Goal: Communication & Community: Answer question/provide support

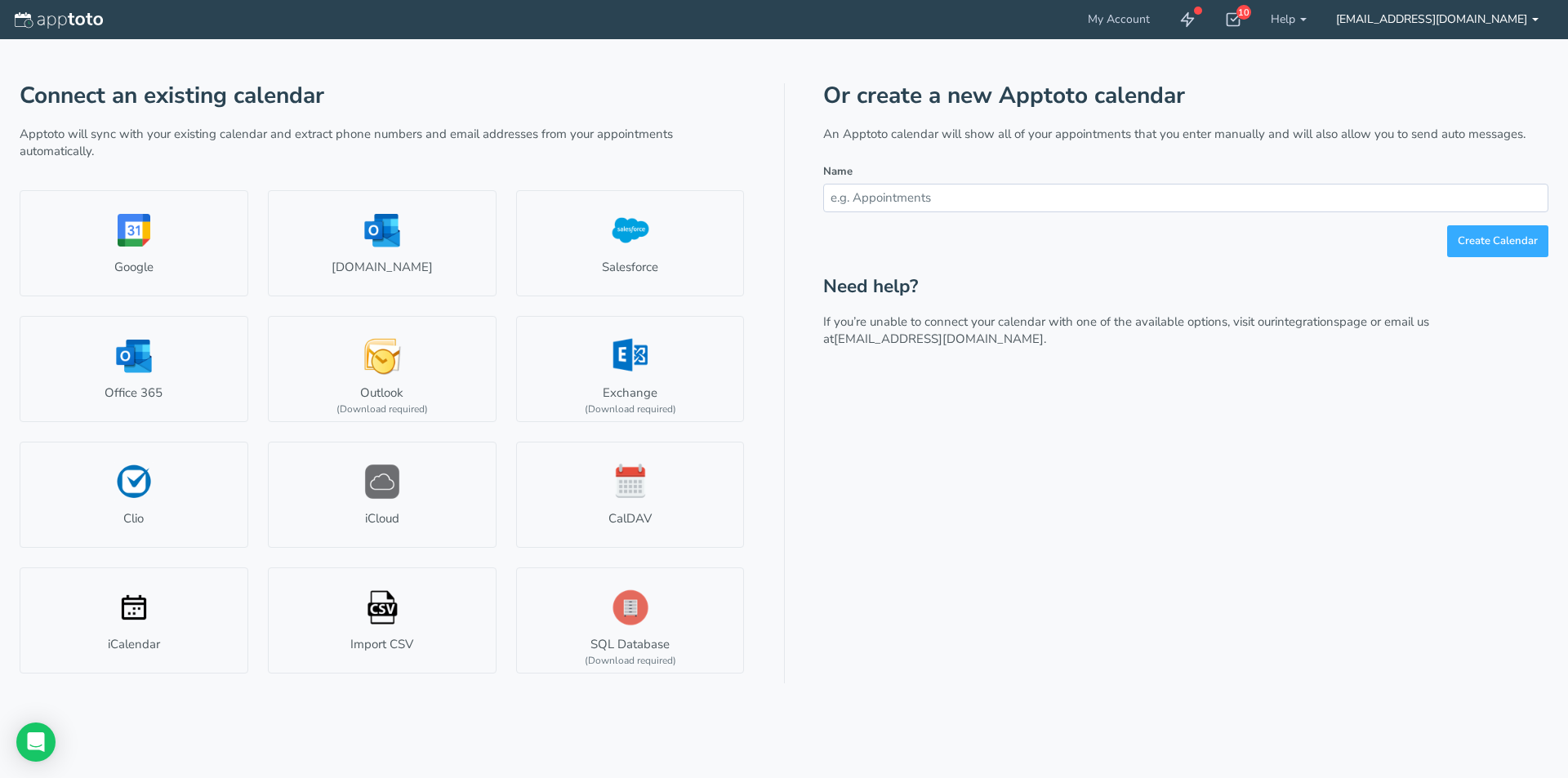
click at [1452, 24] on link "[EMAIL_ADDRESS][DOMAIN_NAME]" at bounding box center [1437, 19] width 232 height 39
click at [1272, 502] on div "Or create a new Apptoto calendar An Apptoto calendar will show all of your appo…" at bounding box center [1185, 383] width 725 height 600
click at [129, 246] on link "Google" at bounding box center [133, 243] width 229 height 106
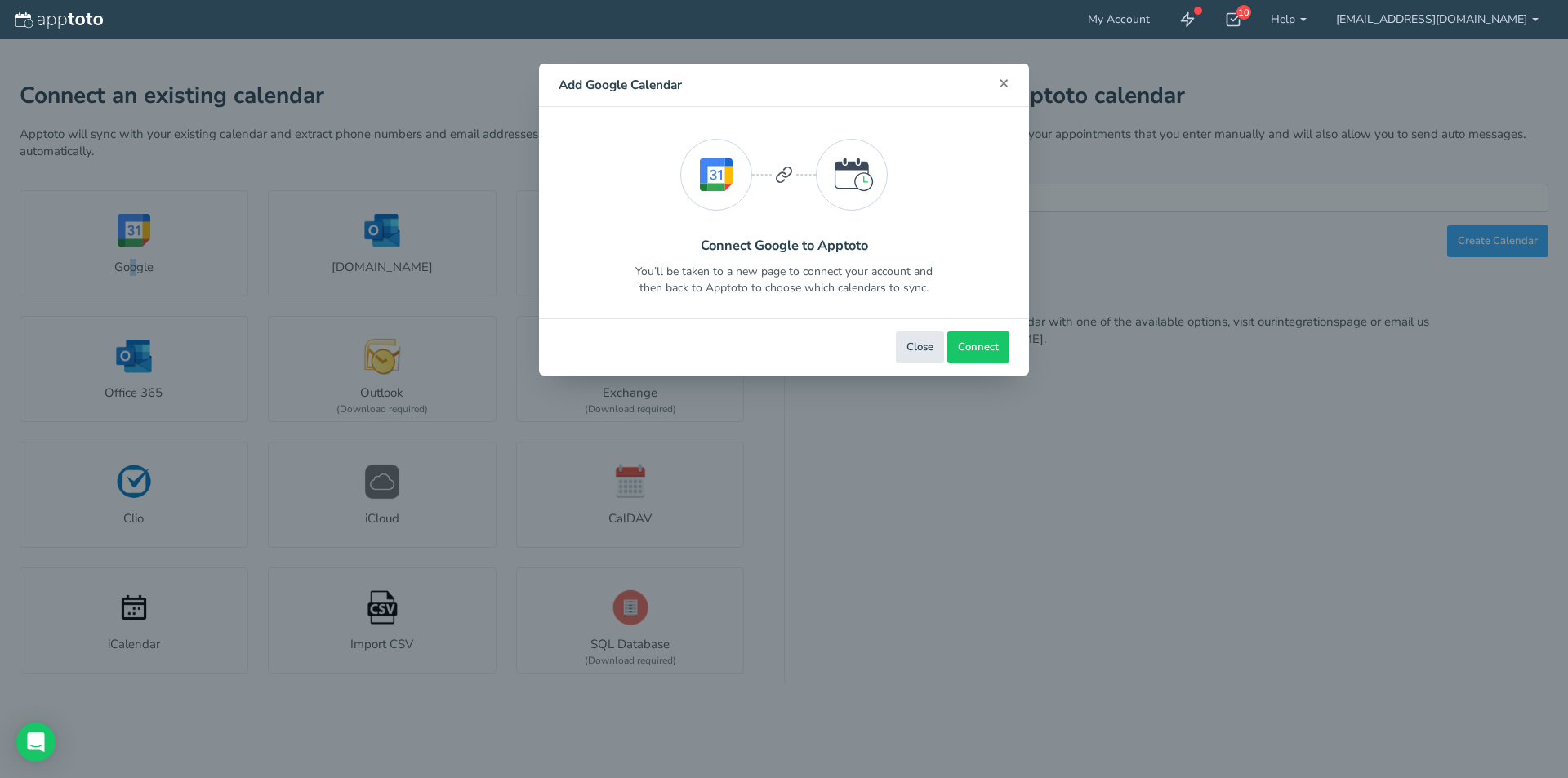
click at [1000, 87] on span "×" at bounding box center [1003, 82] width 11 height 23
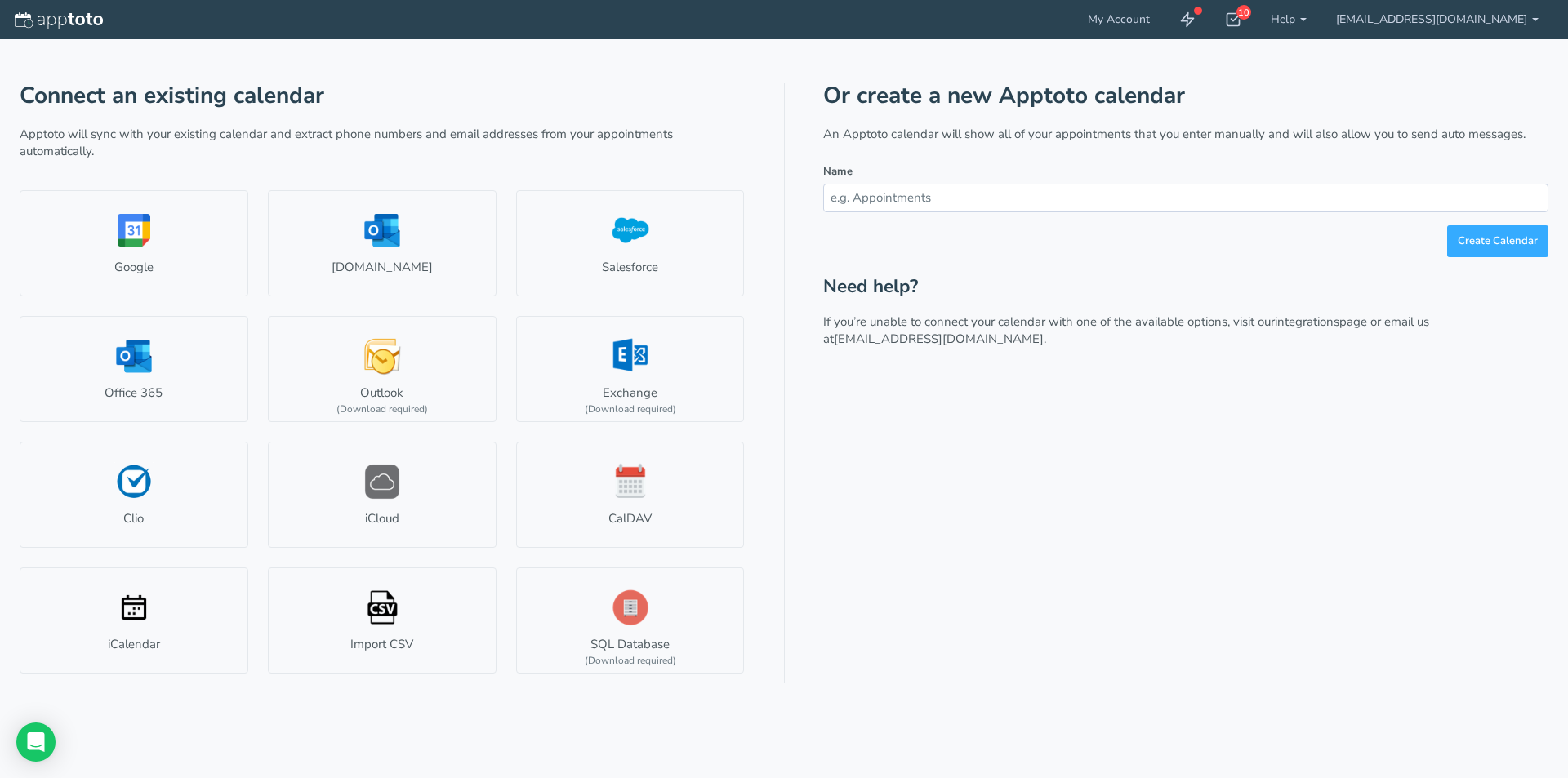
click at [1042, 433] on div "Or create a new Apptoto calendar An Apptoto calendar will show all of your appo…" at bounding box center [1185, 383] width 725 height 600
click at [1512, 25] on link "[EMAIL_ADDRESS][DOMAIN_NAME]" at bounding box center [1437, 19] width 232 height 39
click at [1210, 16] on link at bounding box center [1187, 19] width 46 height 39
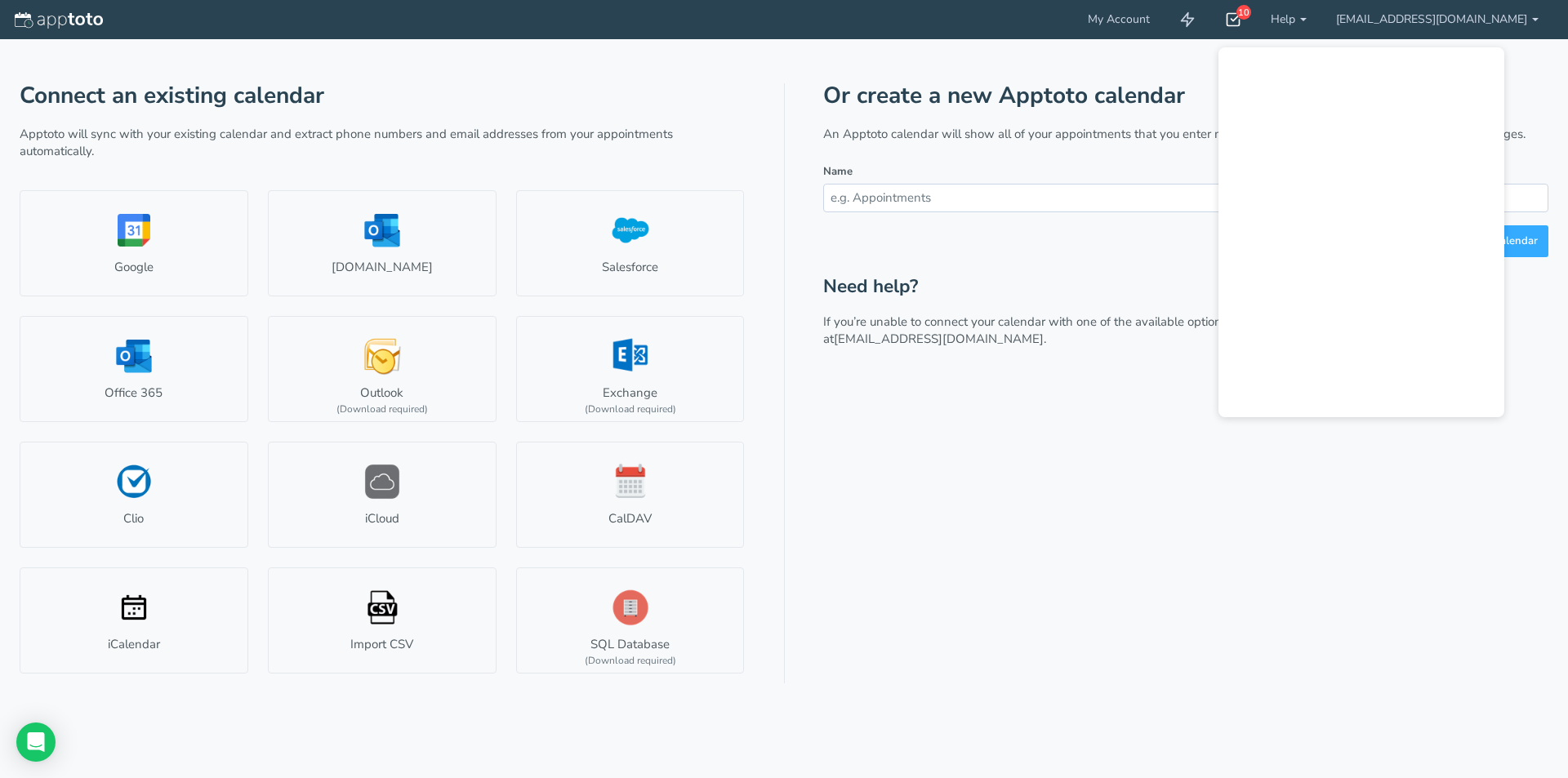
click at [1251, 7] on div "10" at bounding box center [1243, 12] width 14 height 14
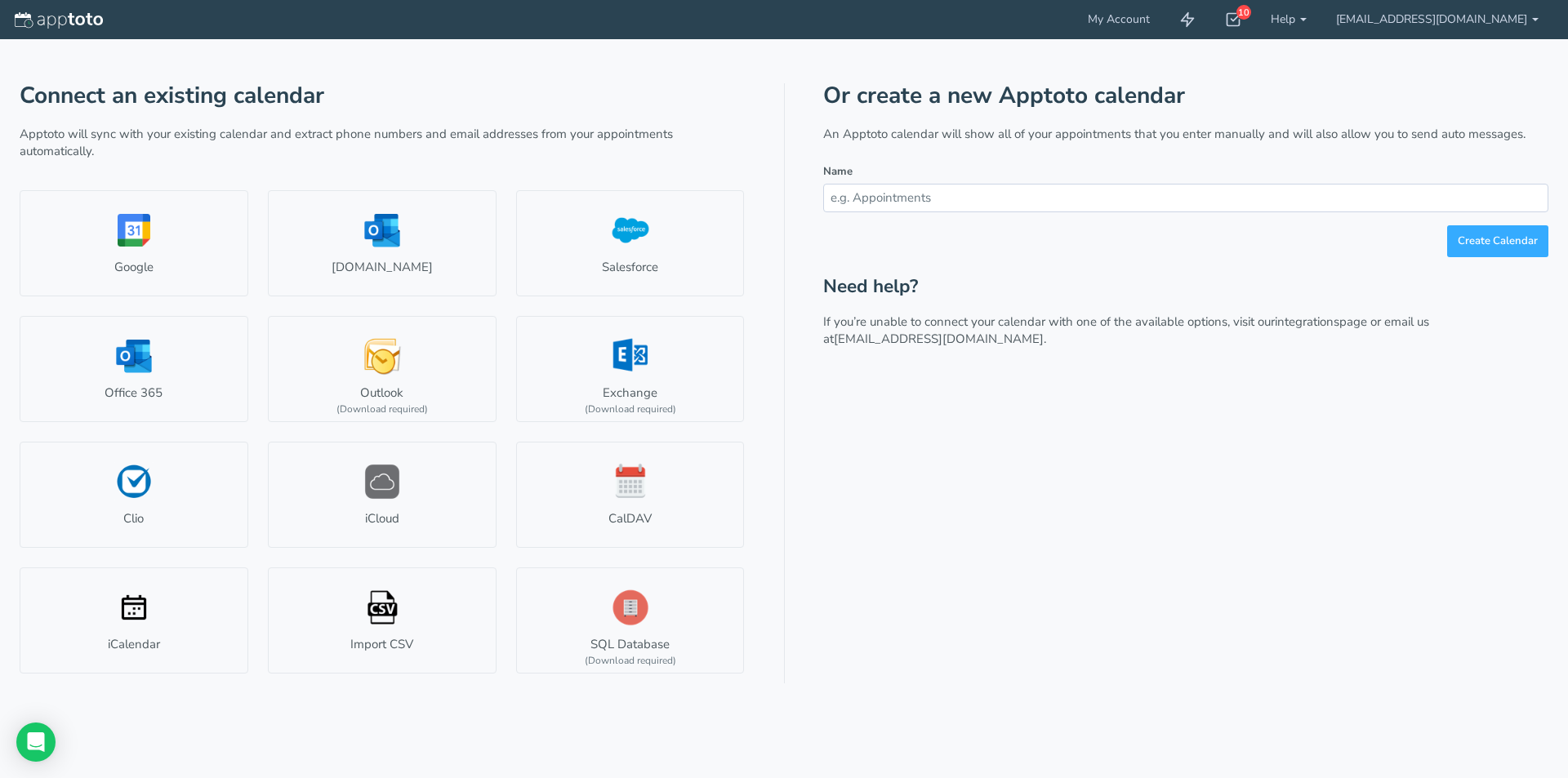
drag, startPoint x: 1241, startPoint y: 509, endPoint x: 1158, endPoint y: 505, distance: 83.1
click at [1241, 508] on div "Or create a new Apptoto calendar An Apptoto calendar will show all of your appo…" at bounding box center [1185, 383] width 725 height 600
click at [1165, 28] on link "My Account" at bounding box center [1119, 19] width 91 height 39
click at [1165, 18] on link "My Account" at bounding box center [1119, 19] width 91 height 39
click at [41, 744] on icon "Open Intercom Messenger" at bounding box center [35, 742] width 19 height 21
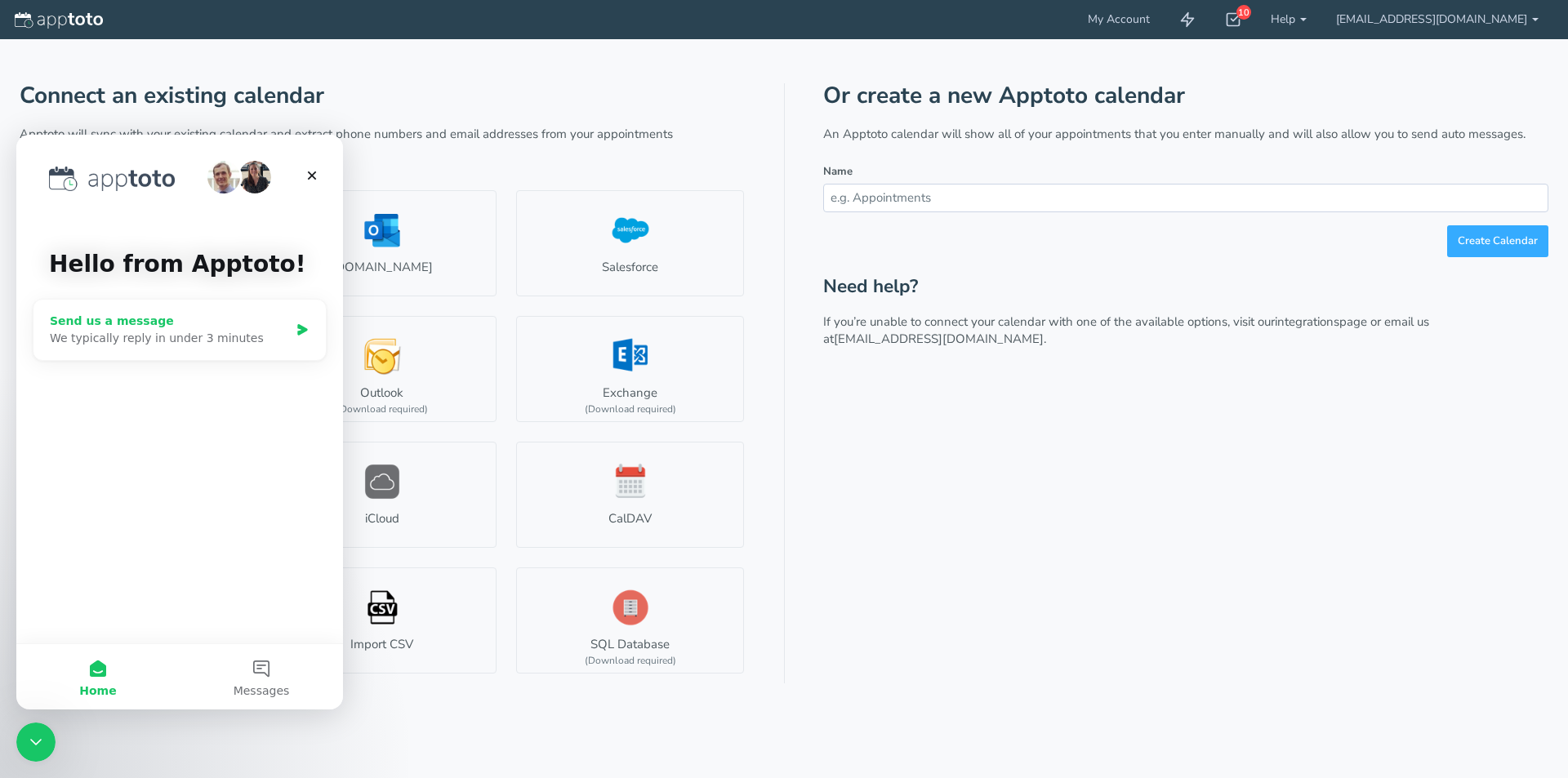
click at [130, 341] on div "We typically reply in under 3 minutes" at bounding box center [170, 338] width 240 height 17
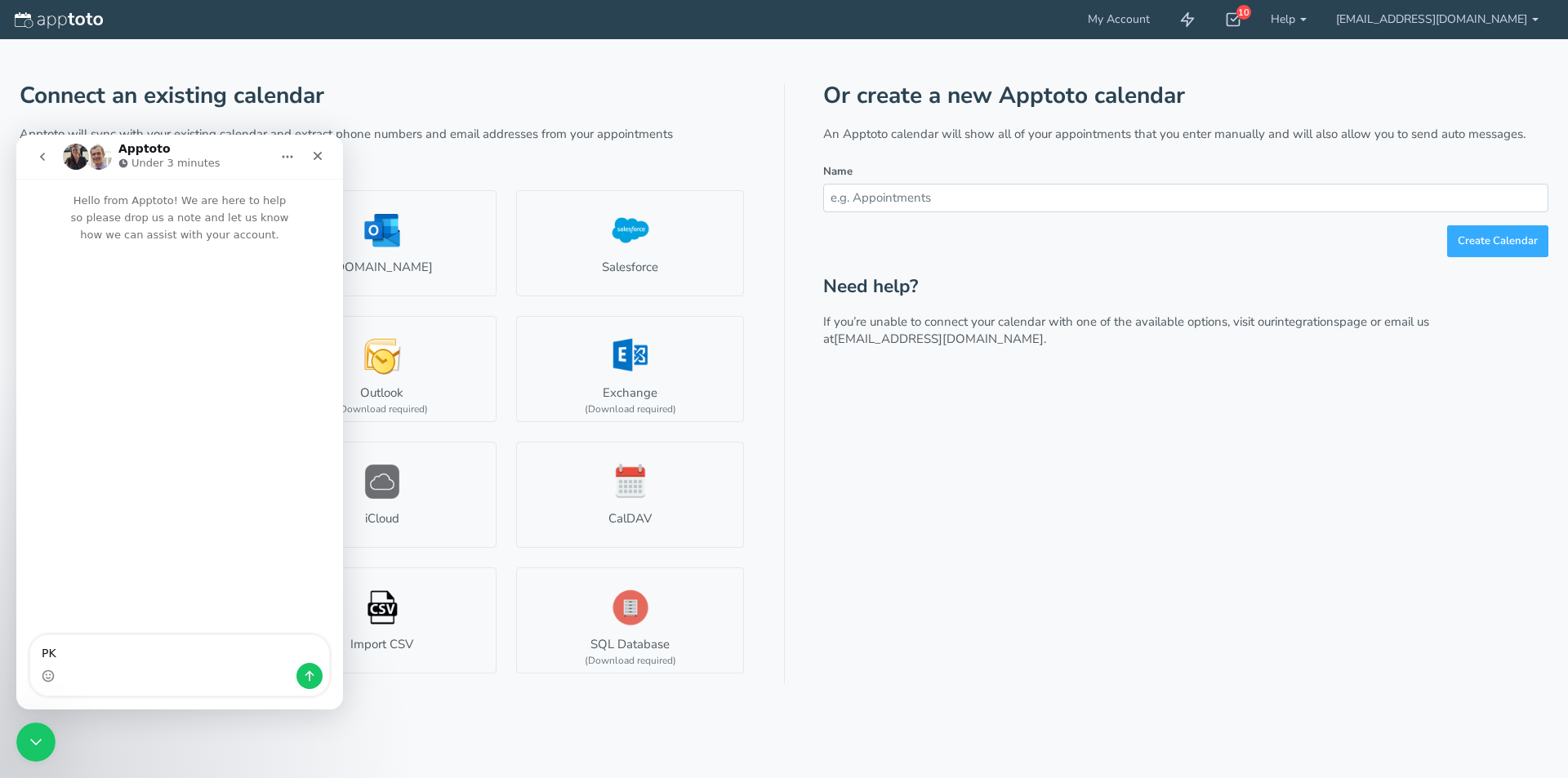
type textarea "P"
type textarea "I CANT GET IN TO MY APPTO TO SEE IF PHONE CALLS AND TEXTS ARE GOING THROUGH. WE…"
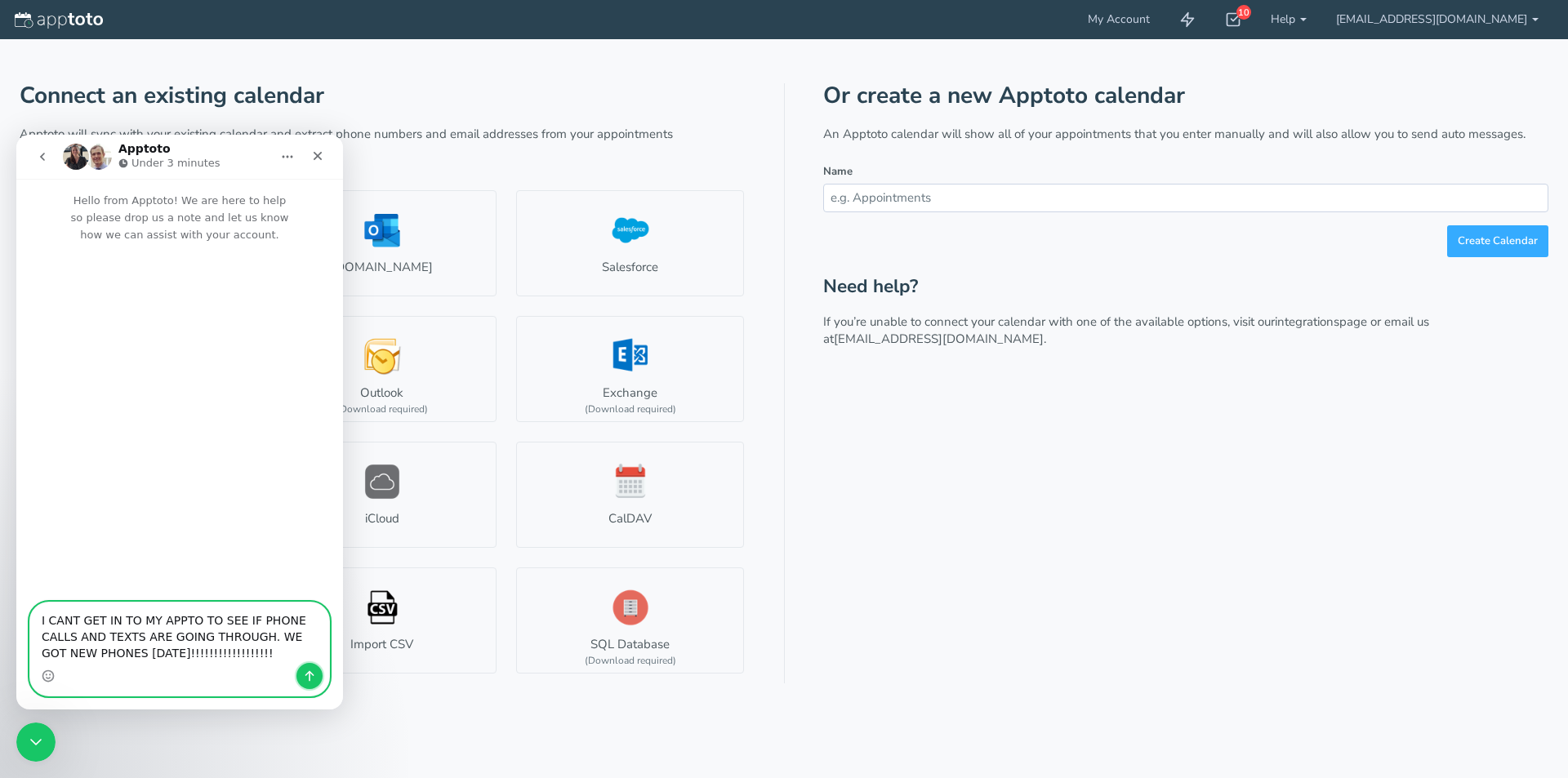
click at [316, 678] on icon "Send a message…" at bounding box center [309, 675] width 13 height 13
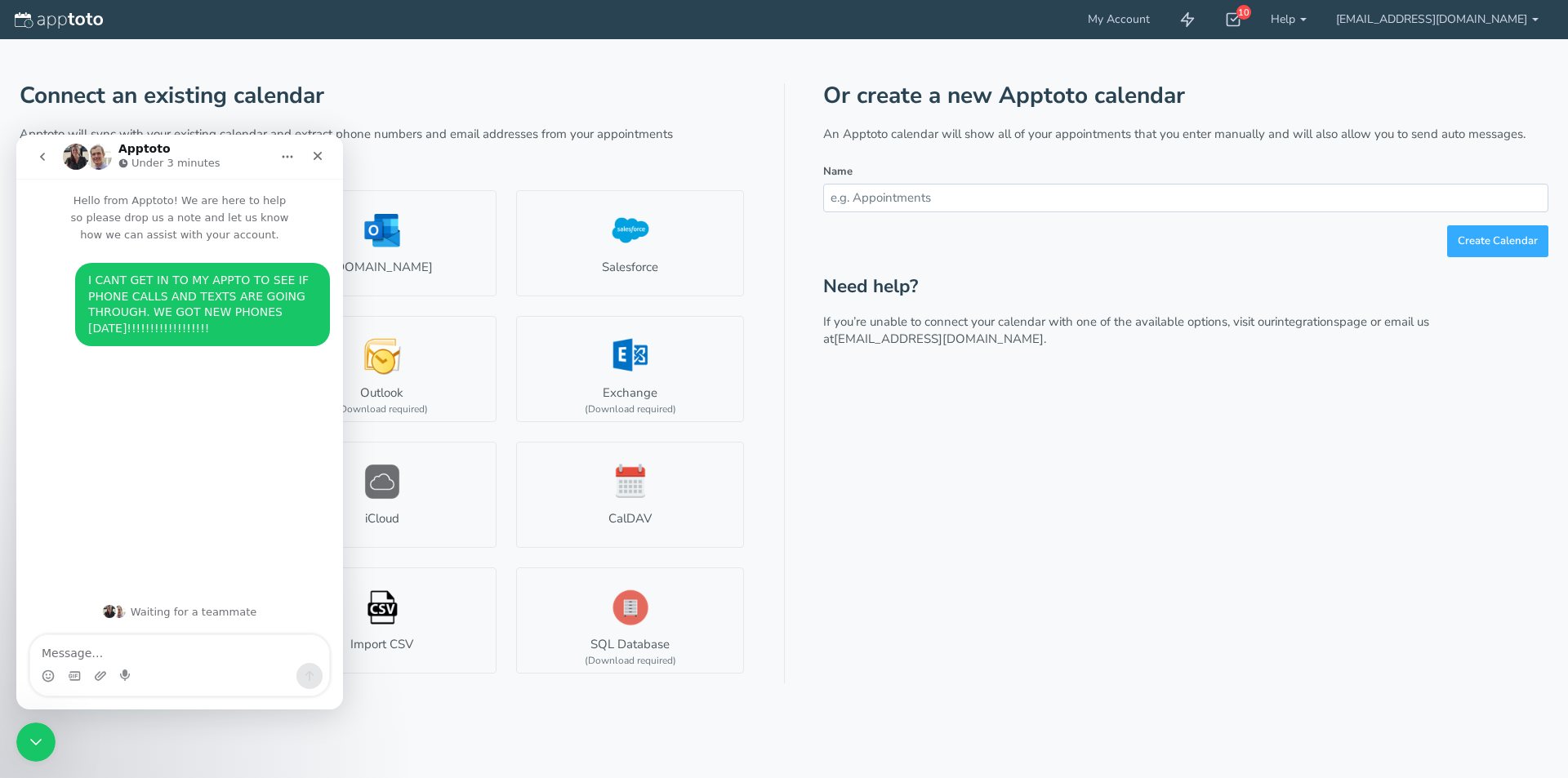
drag, startPoint x: 227, startPoint y: 142, endPoint x: 269, endPoint y: 143, distance: 42.0
click at [262, 159] on div "Apptoto Under 3 minutes" at bounding box center [167, 157] width 208 height 29
click at [1132, 426] on div "Or create a new Apptoto calendar An Apptoto calendar will show all of your appo…" at bounding box center [1185, 383] width 725 height 600
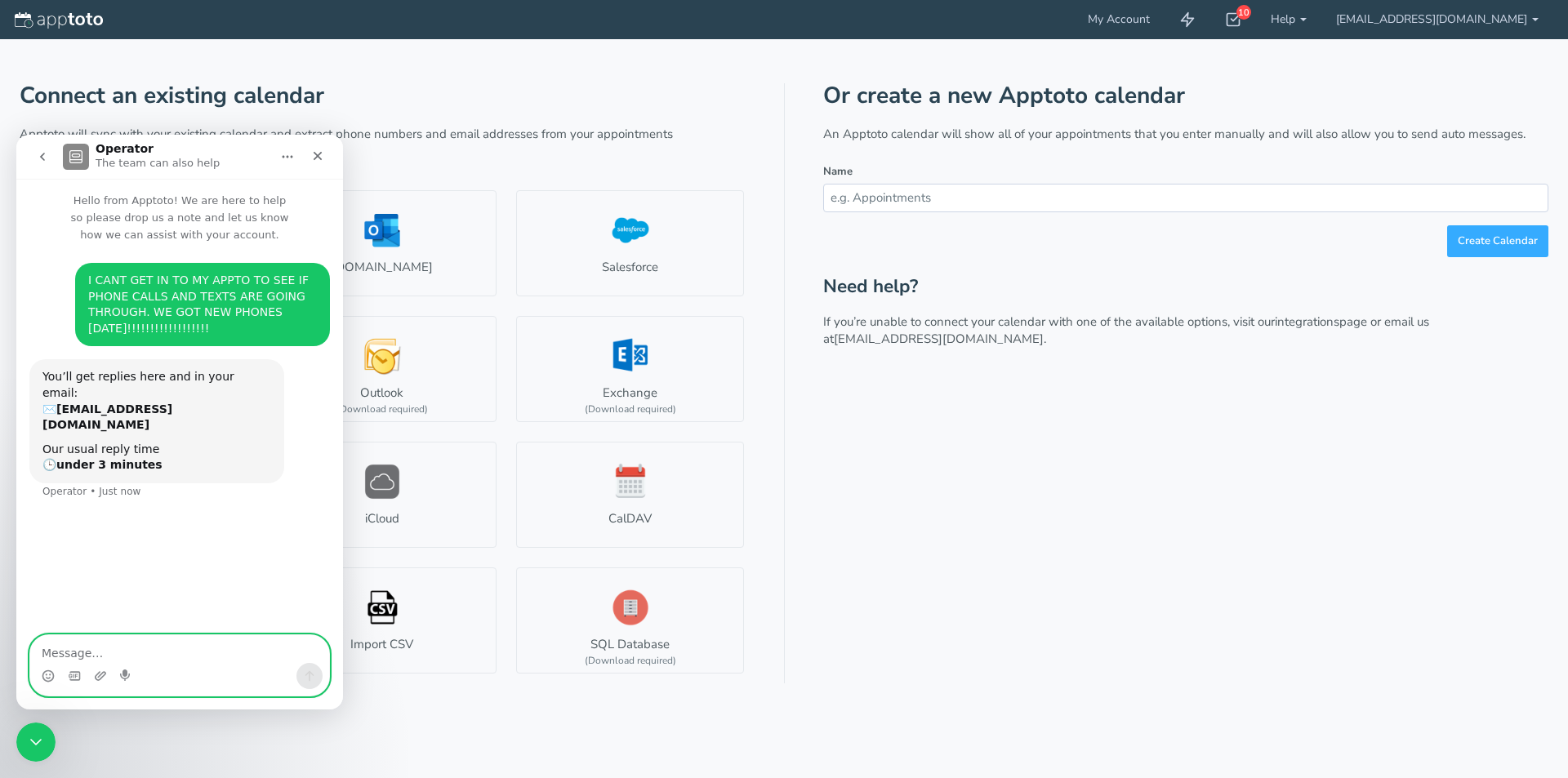
click at [150, 646] on textarea "Message…" at bounding box center [180, 649] width 299 height 28
type textarea "OK"
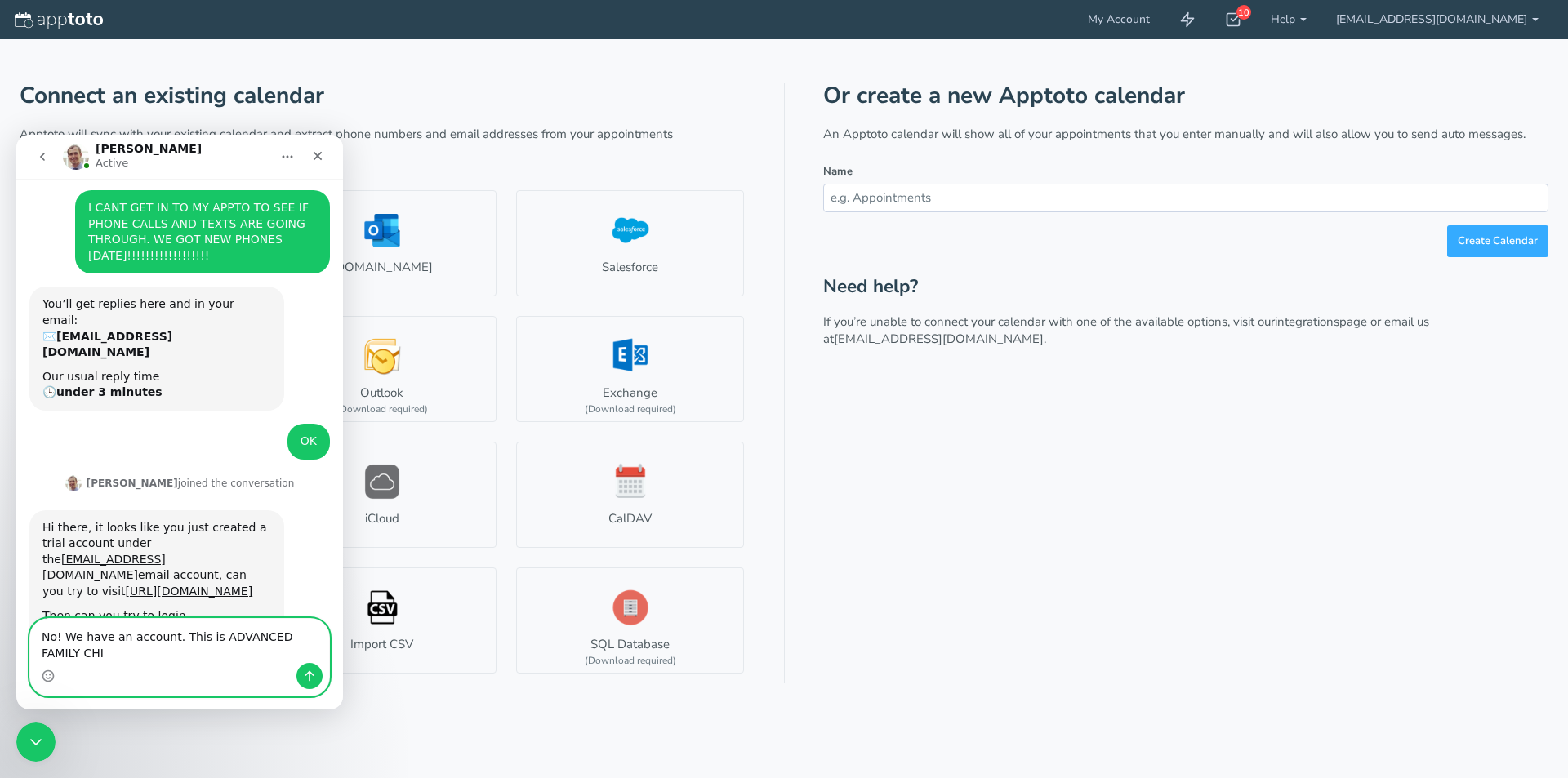
scroll to position [89, 0]
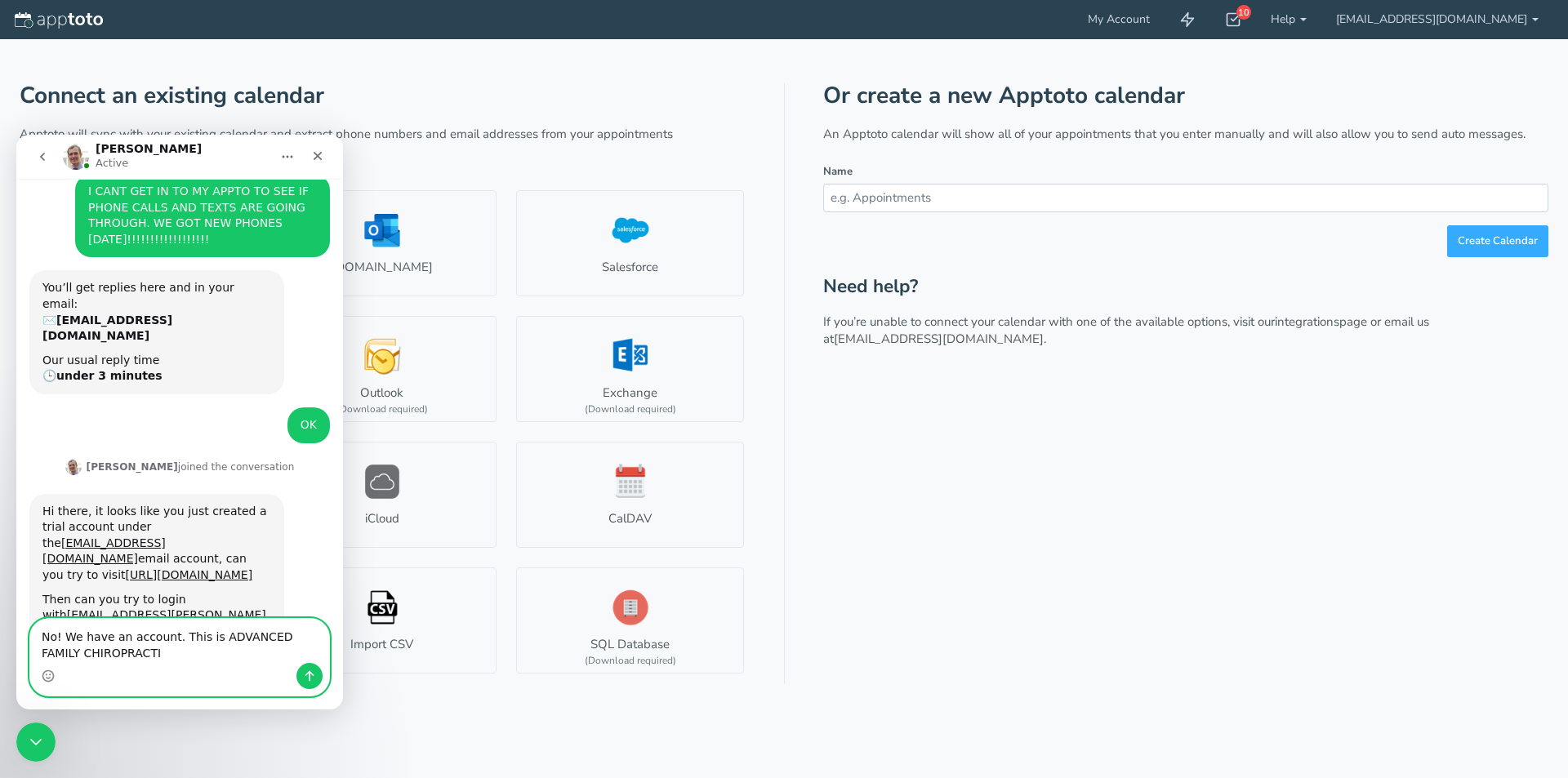
type textarea "No! We have an account. This is ADVANCED FAMILY [MEDICAL_DATA]"
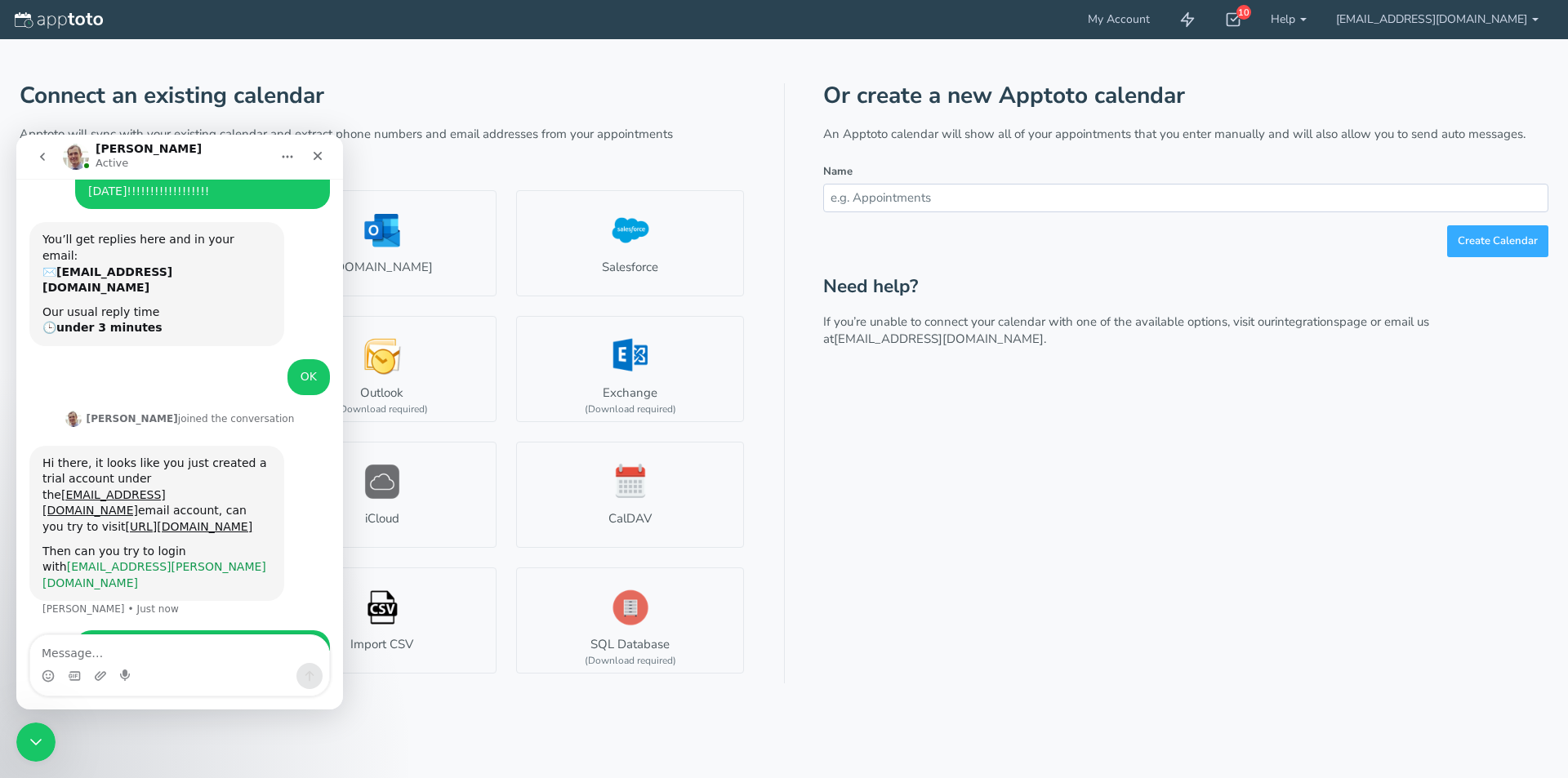
click at [132, 560] on link "[EMAIL_ADDRESS][PERSON_NAME][DOMAIN_NAME]" at bounding box center [154, 575] width 224 height 30
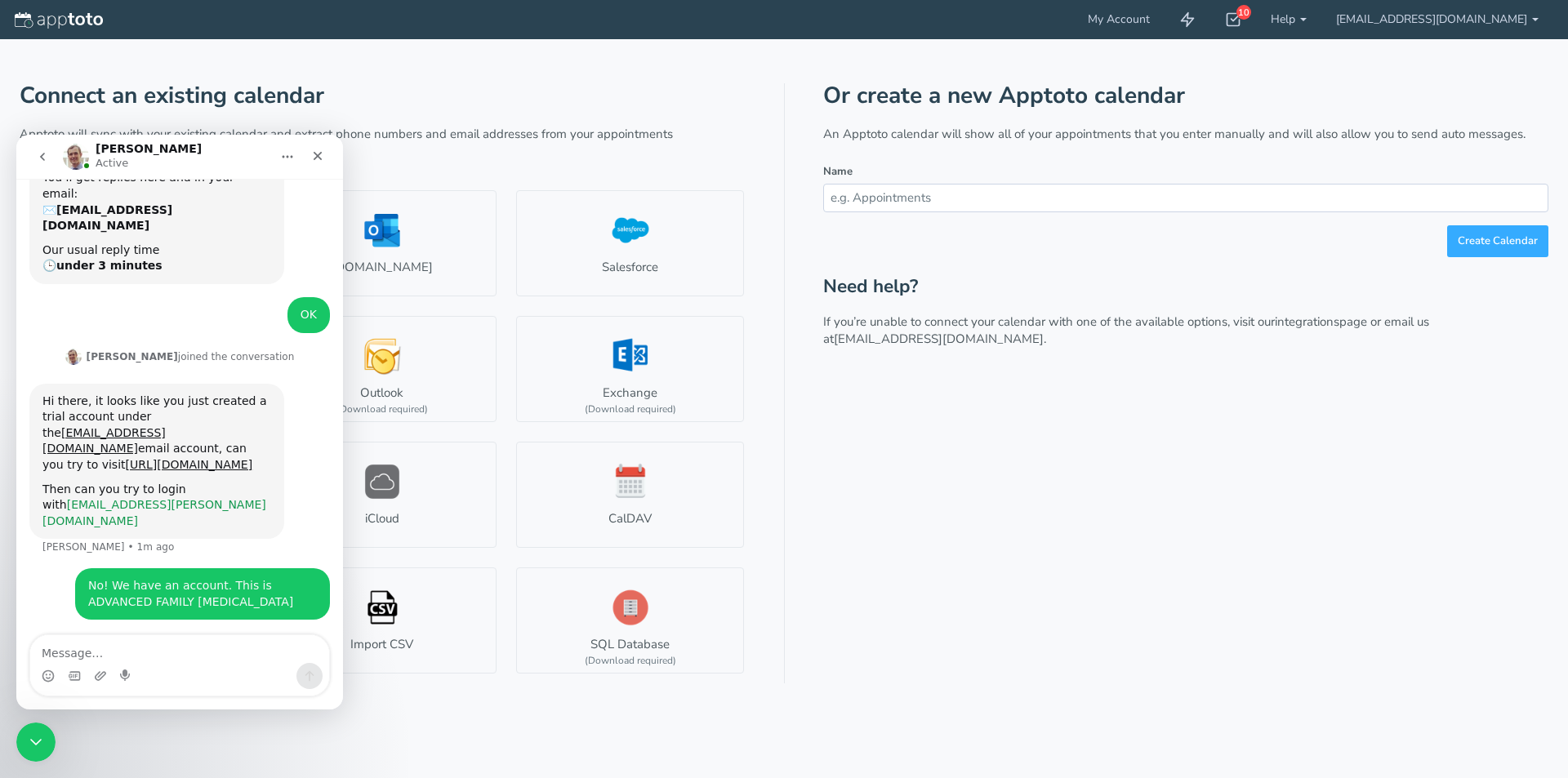
scroll to position [200, 0]
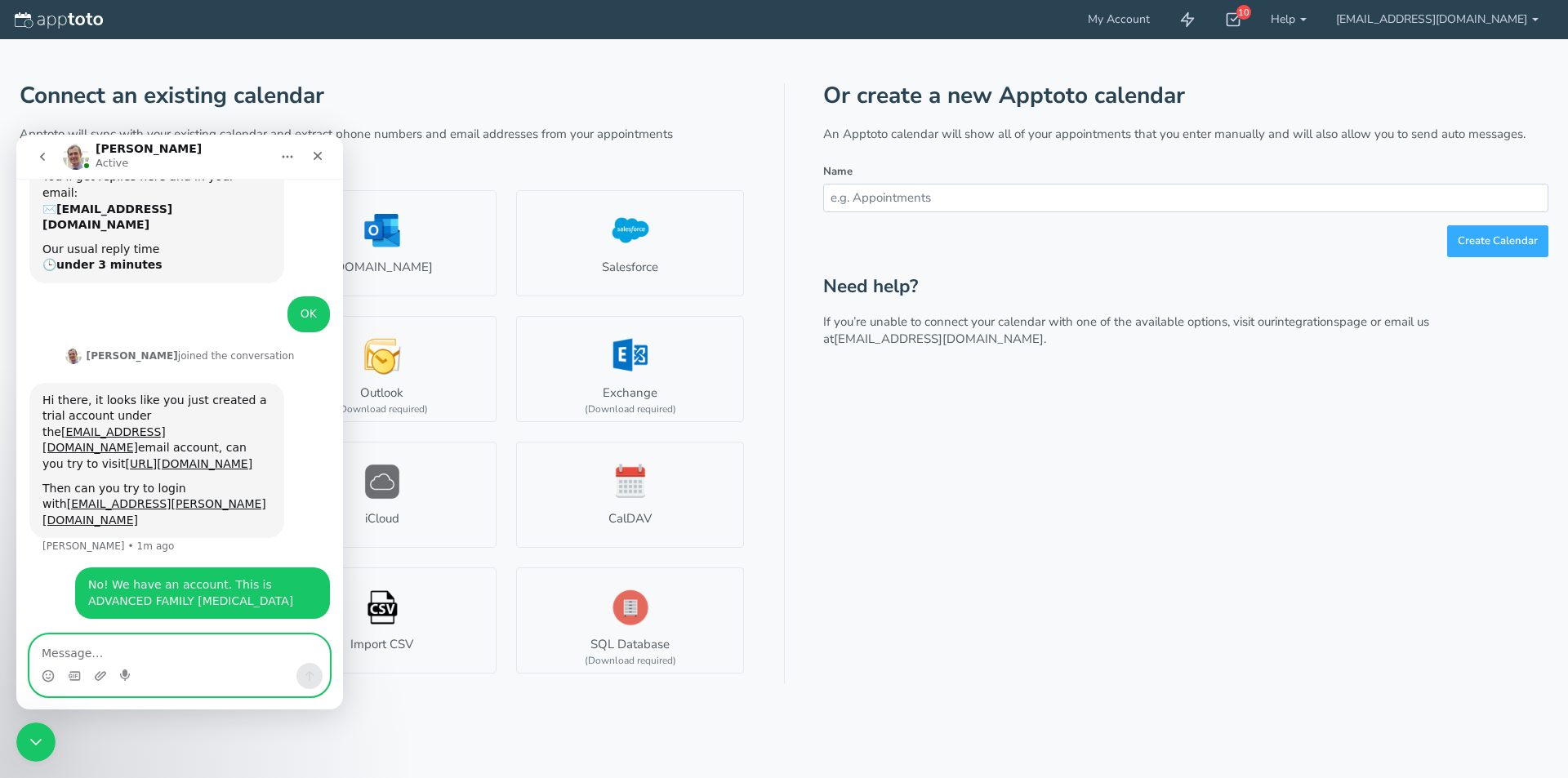
click at [107, 661] on textarea "Message…" at bounding box center [180, 649] width 299 height 28
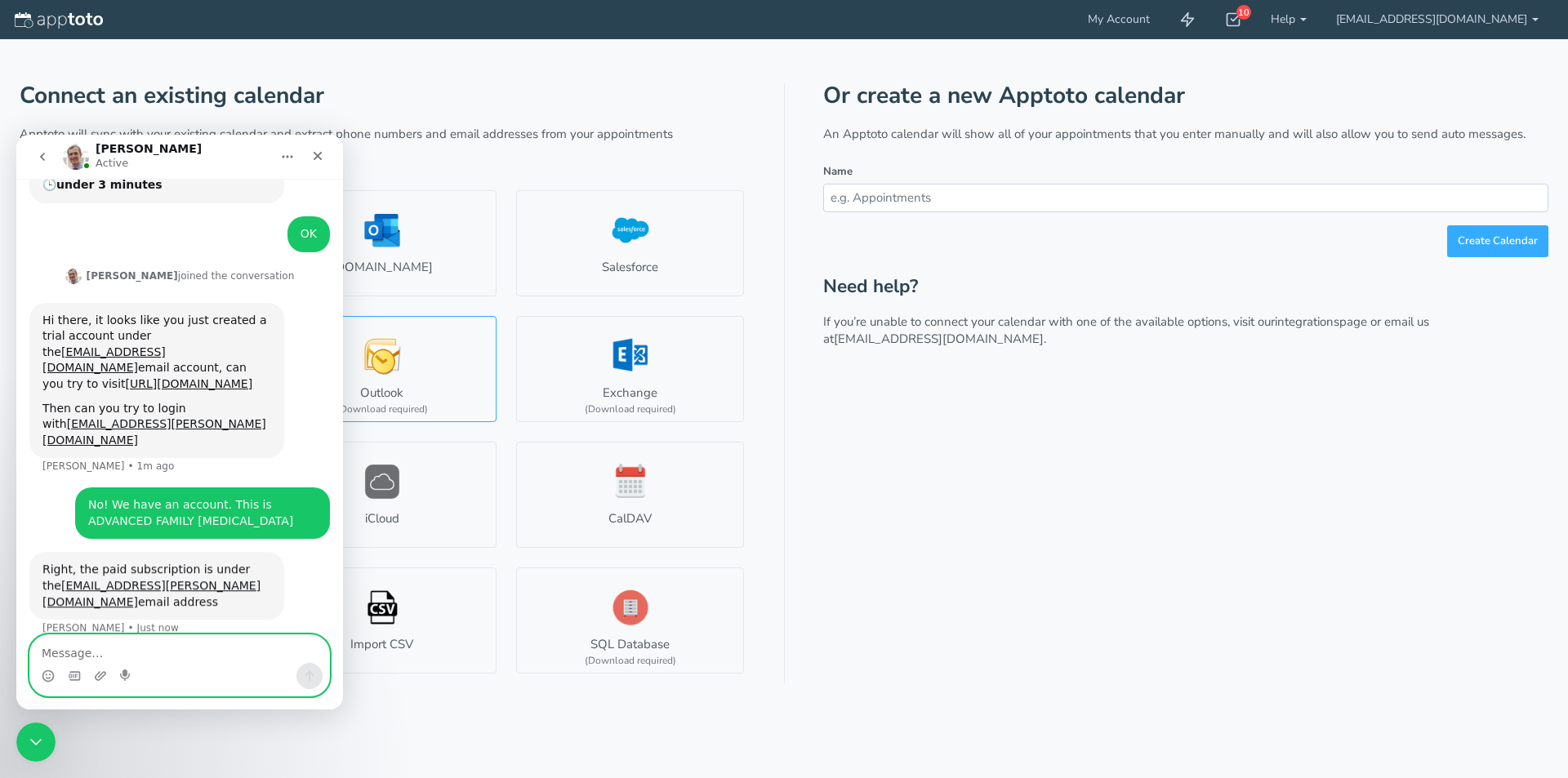
scroll to position [281, 0]
type textarea "i KNOW. I tried that"
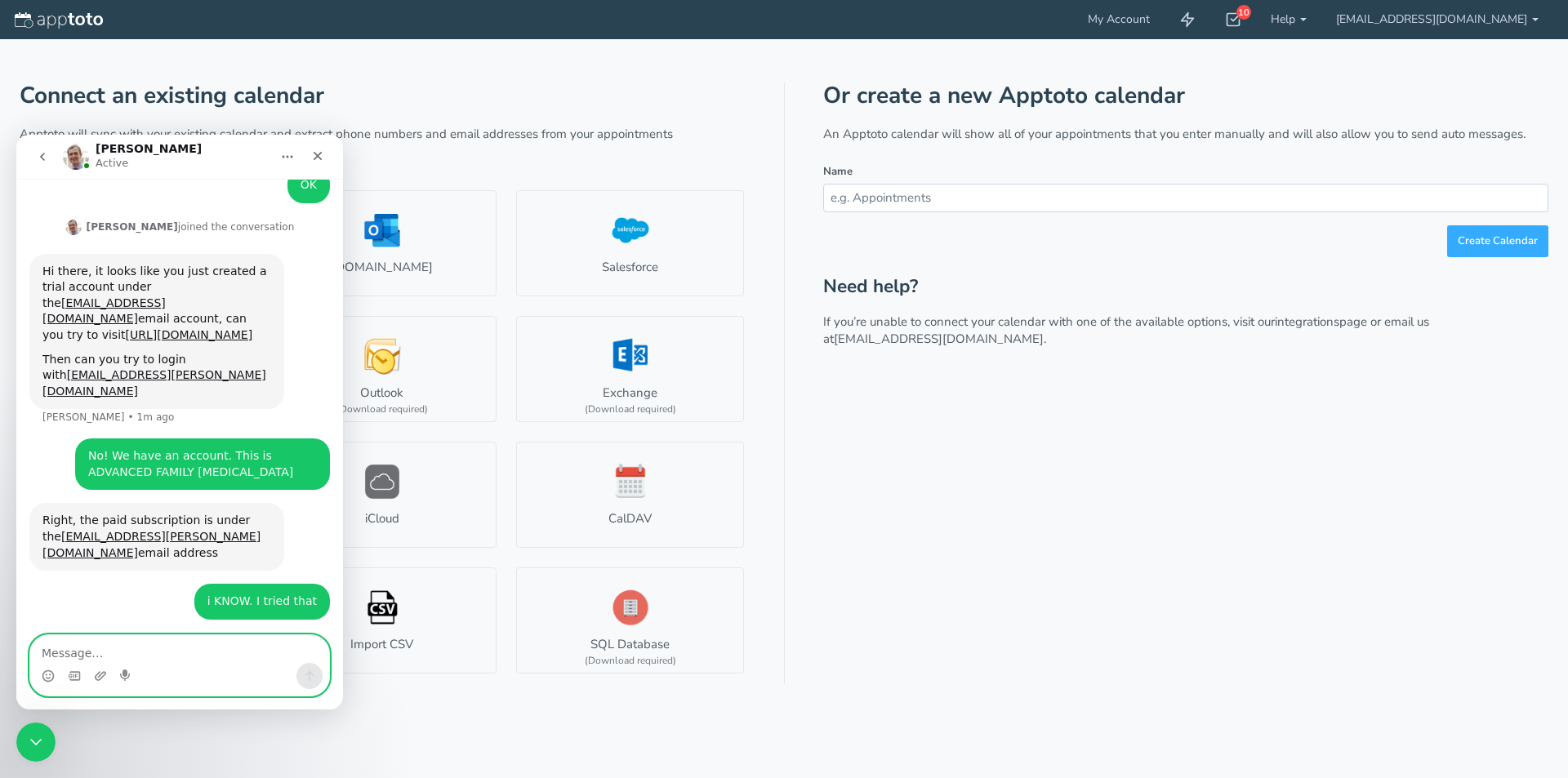
scroll to position [347, 0]
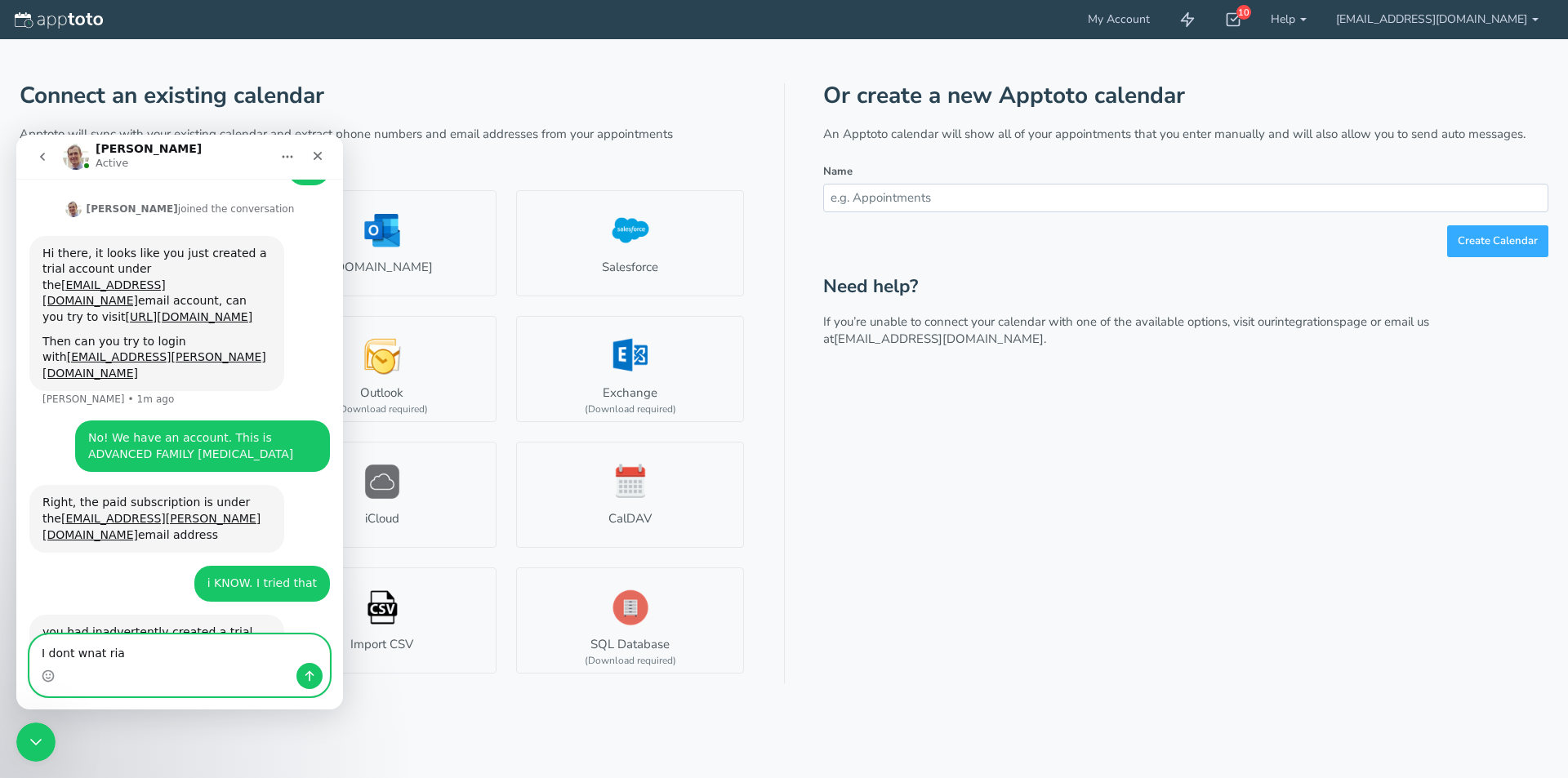
type textarea "I dont wnat rial"
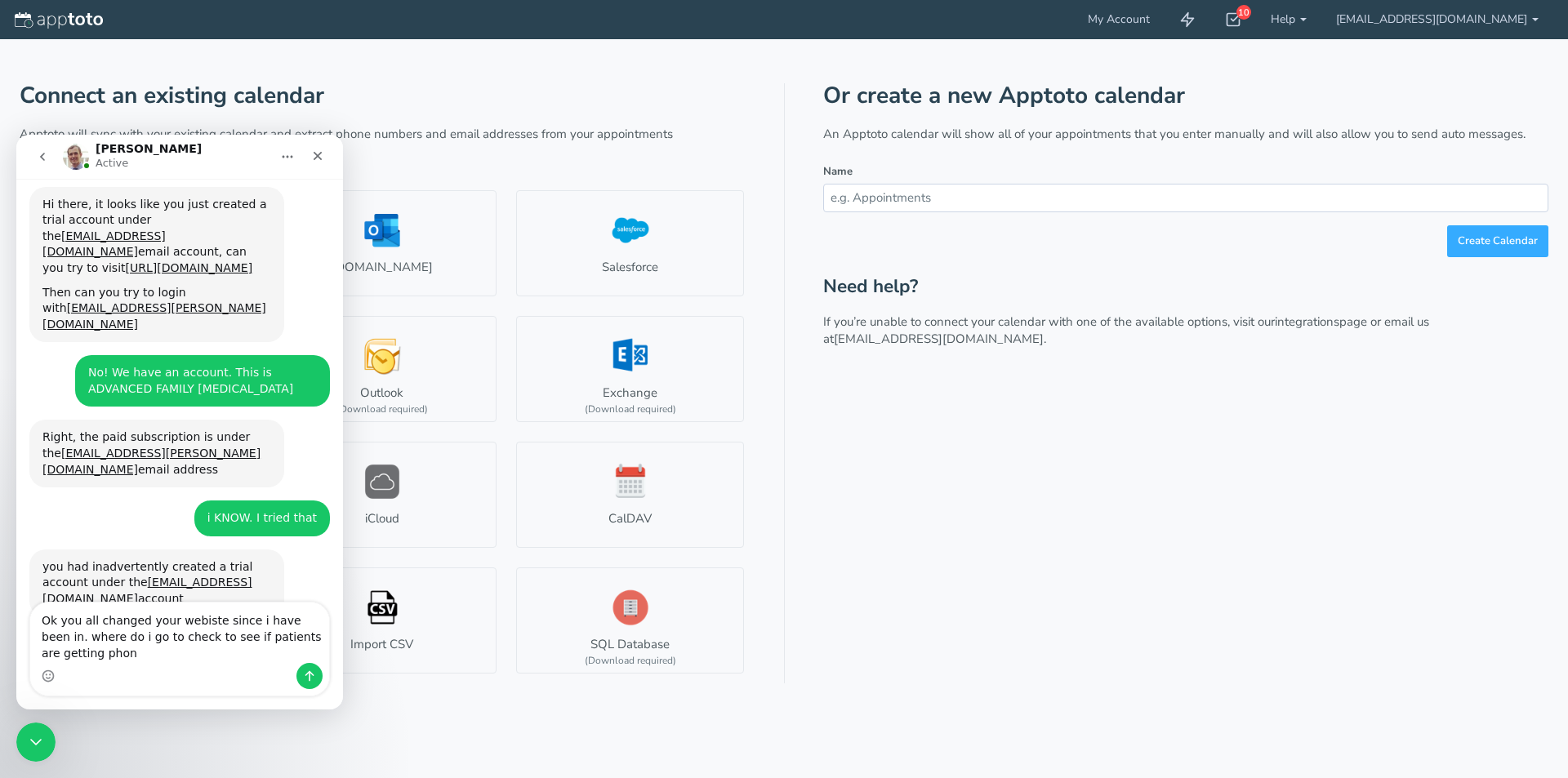
scroll to position [413, 0]
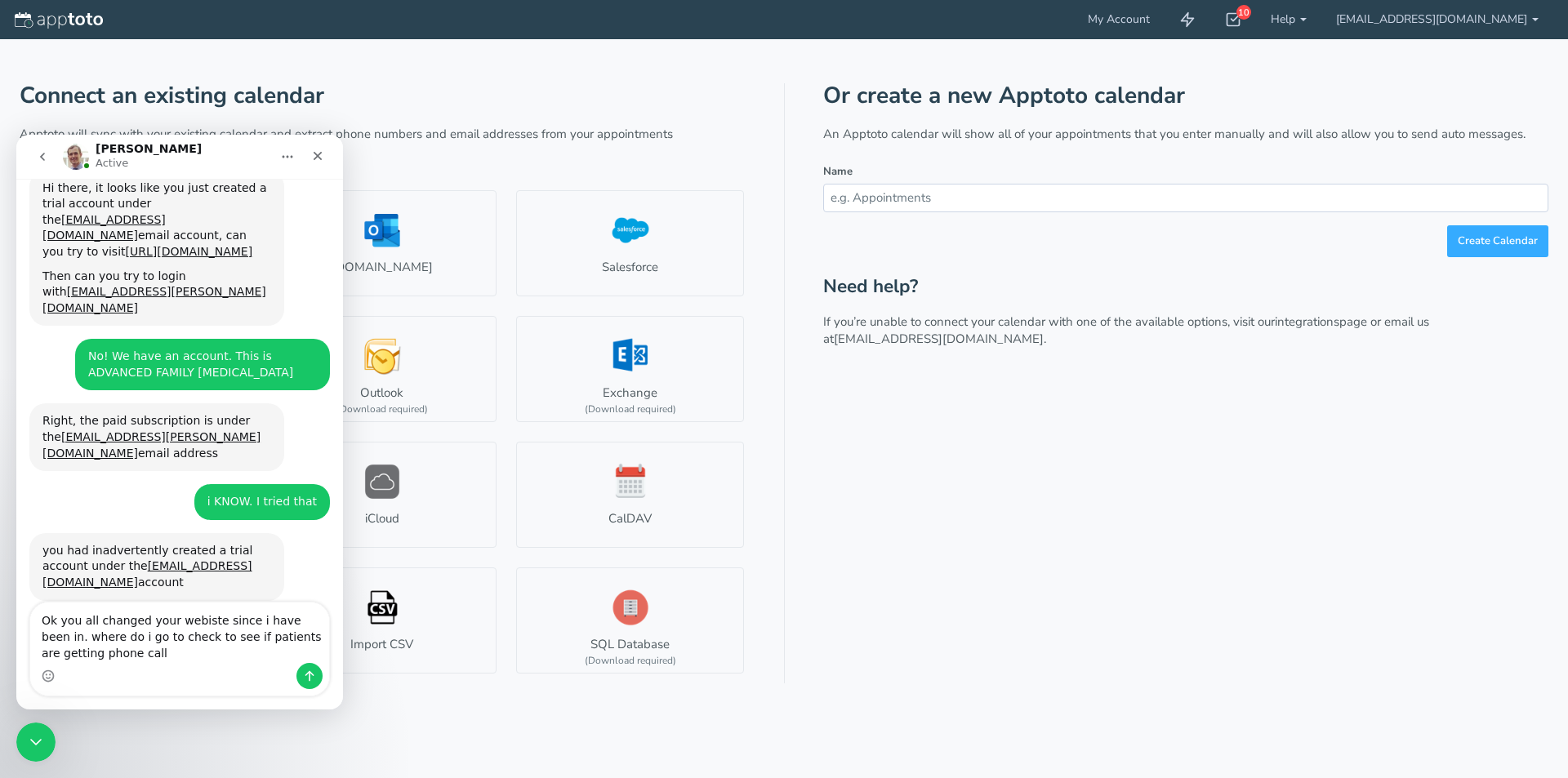
type textarea "Ok you all changed your webiste since i have been in. where do i go to check to…"
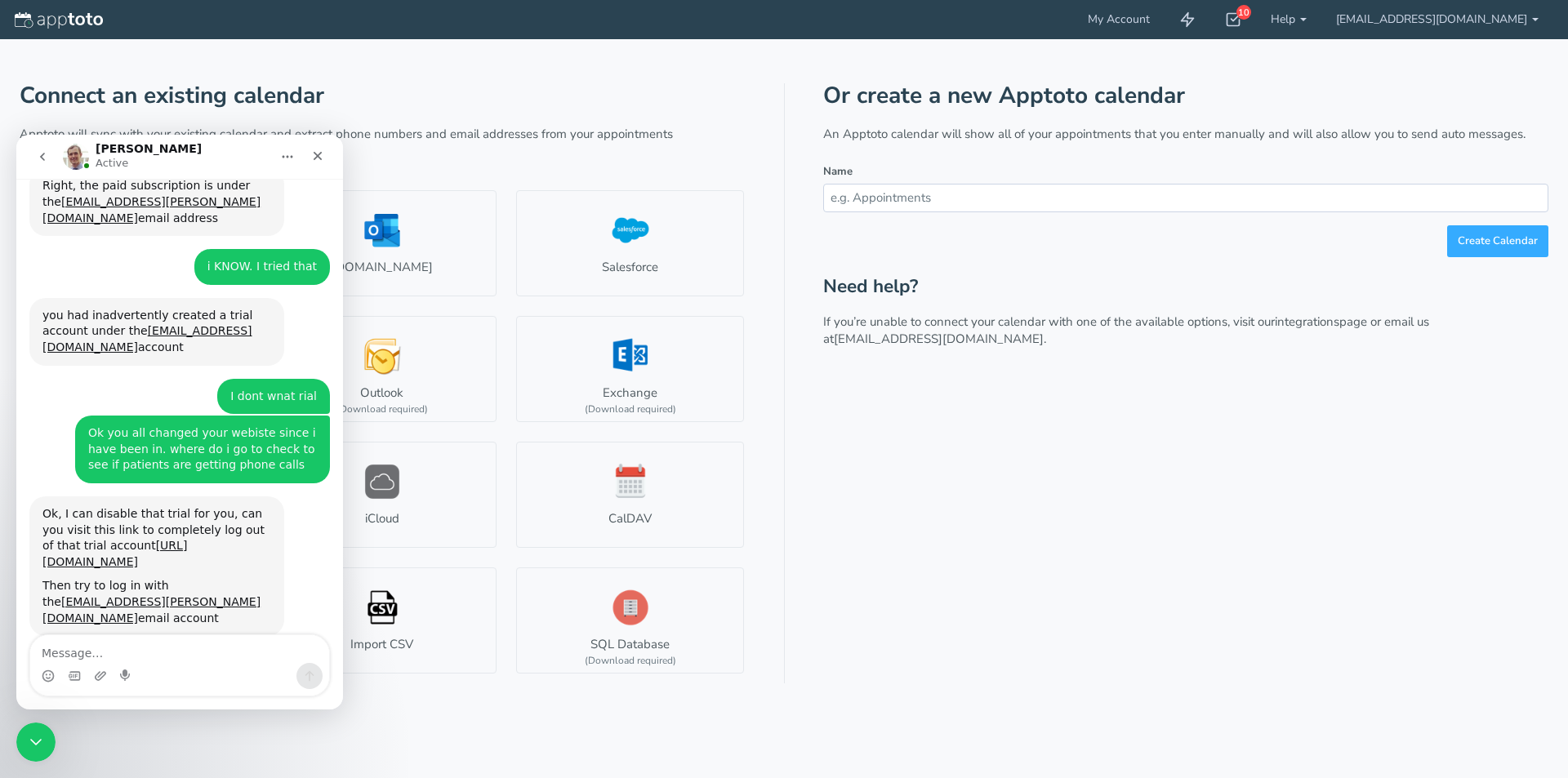
scroll to position [648, 0]
type textarea "i"
type textarea "ok"
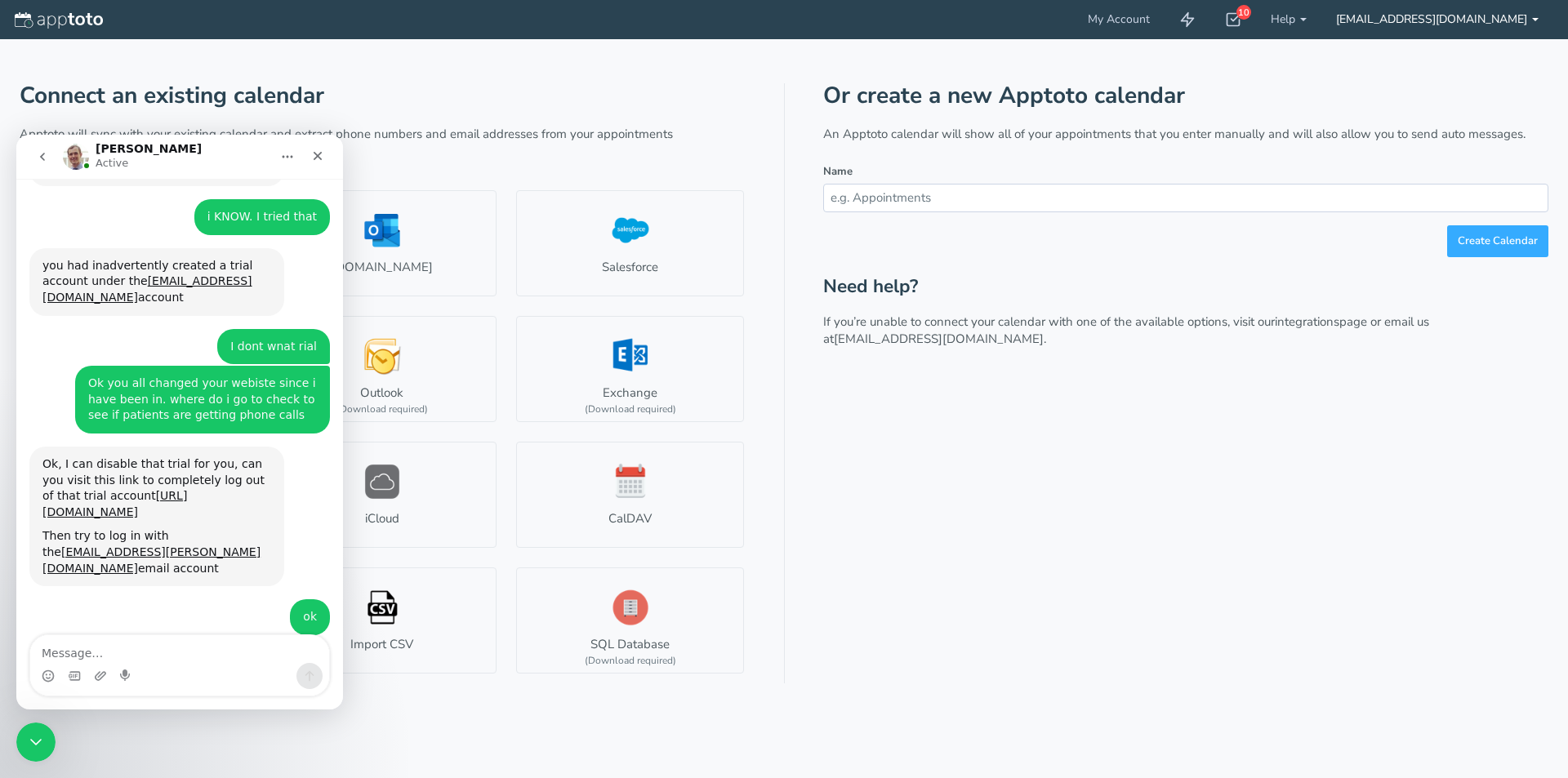
scroll to position [716, 0]
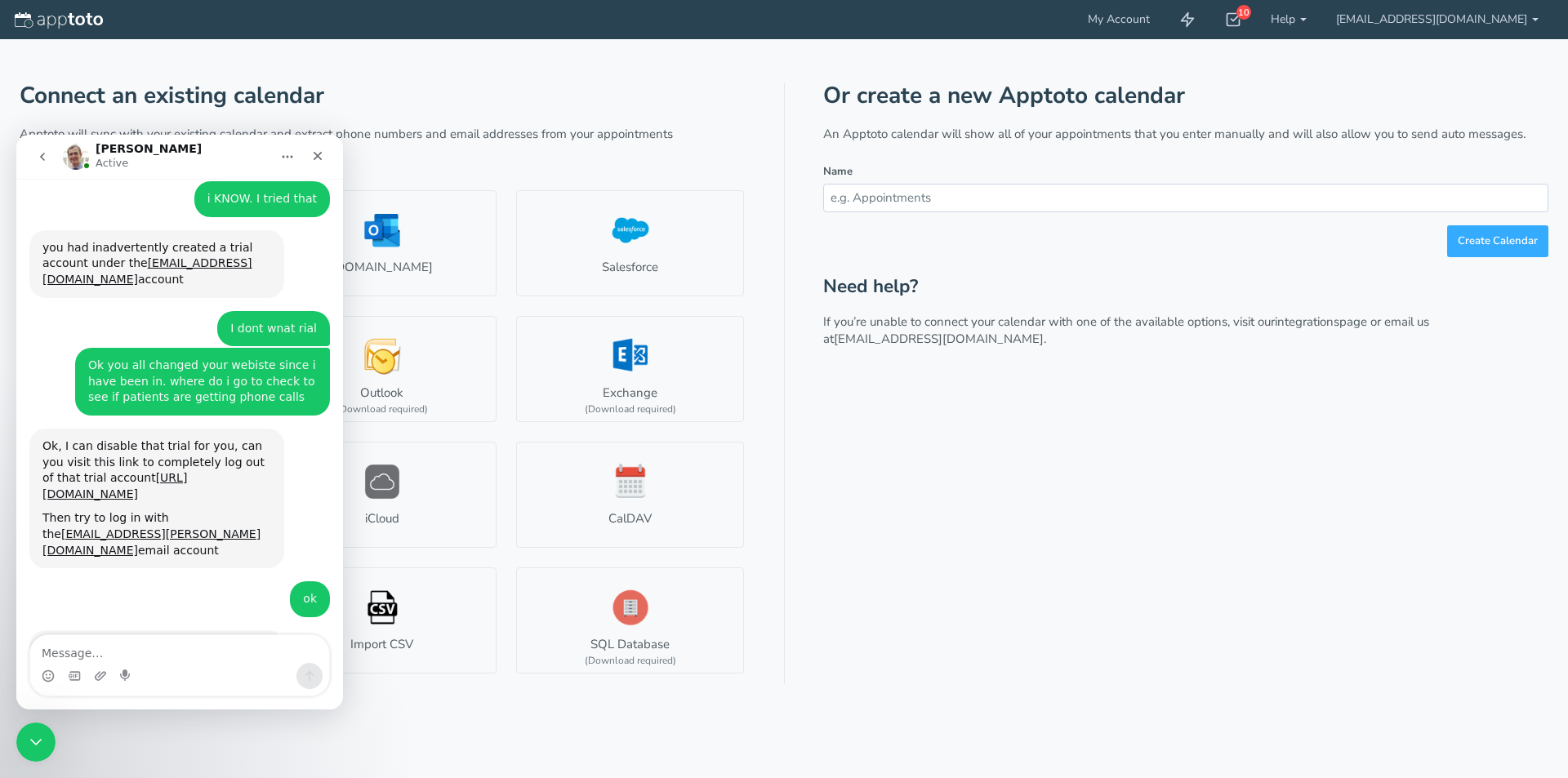
click at [253, 148] on nav "[PERSON_NAME] Active" at bounding box center [179, 157] width 327 height 44
click at [121, 643] on textarea "Message…" at bounding box center [180, 649] width 299 height 28
type textarea "i dont see that"
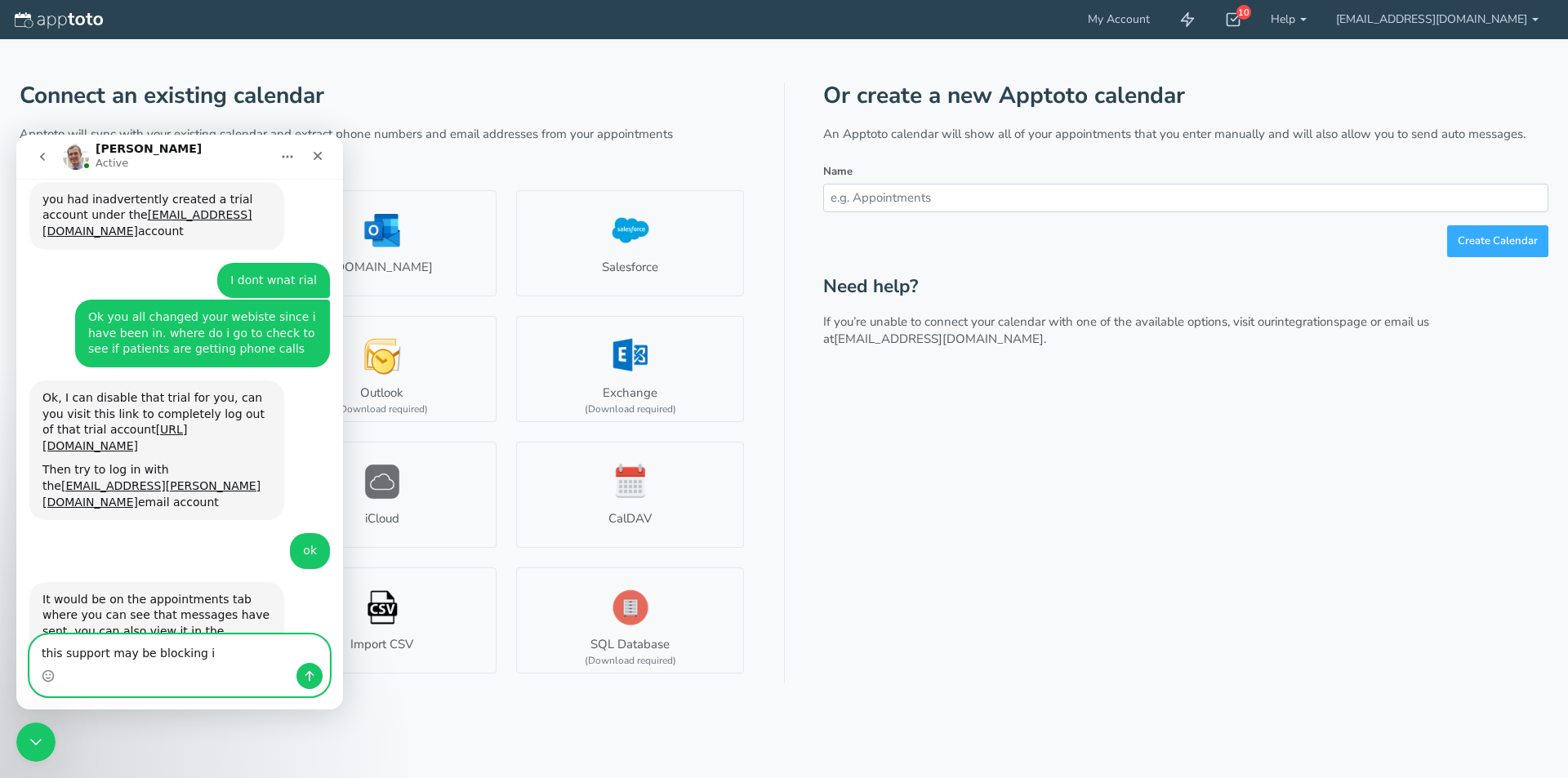
type textarea "this support may be blocking it"
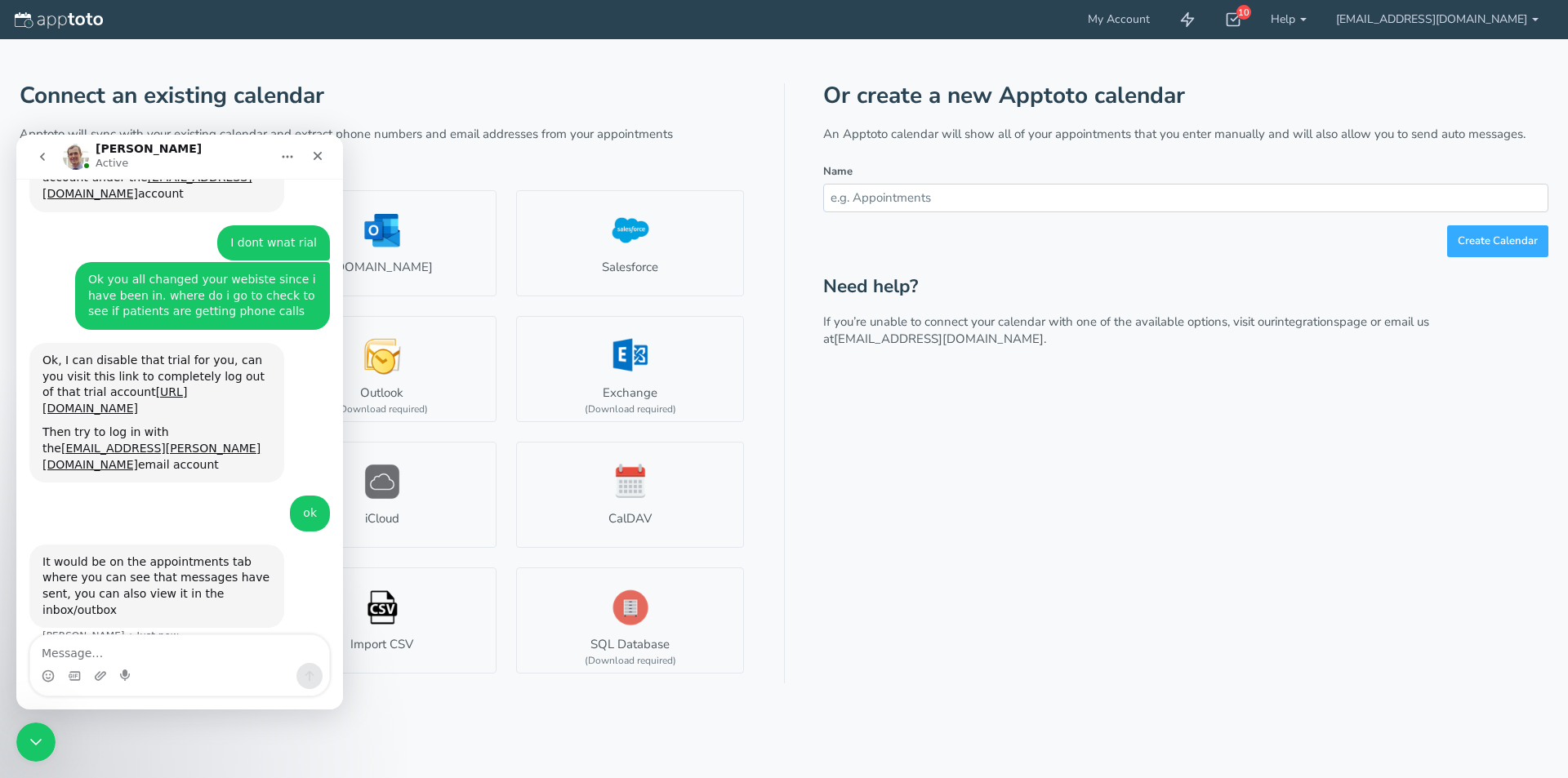
click at [1407, 197] on input "text" at bounding box center [1185, 198] width 725 height 29
click at [1532, 19] on b at bounding box center [1535, 19] width 7 height 3
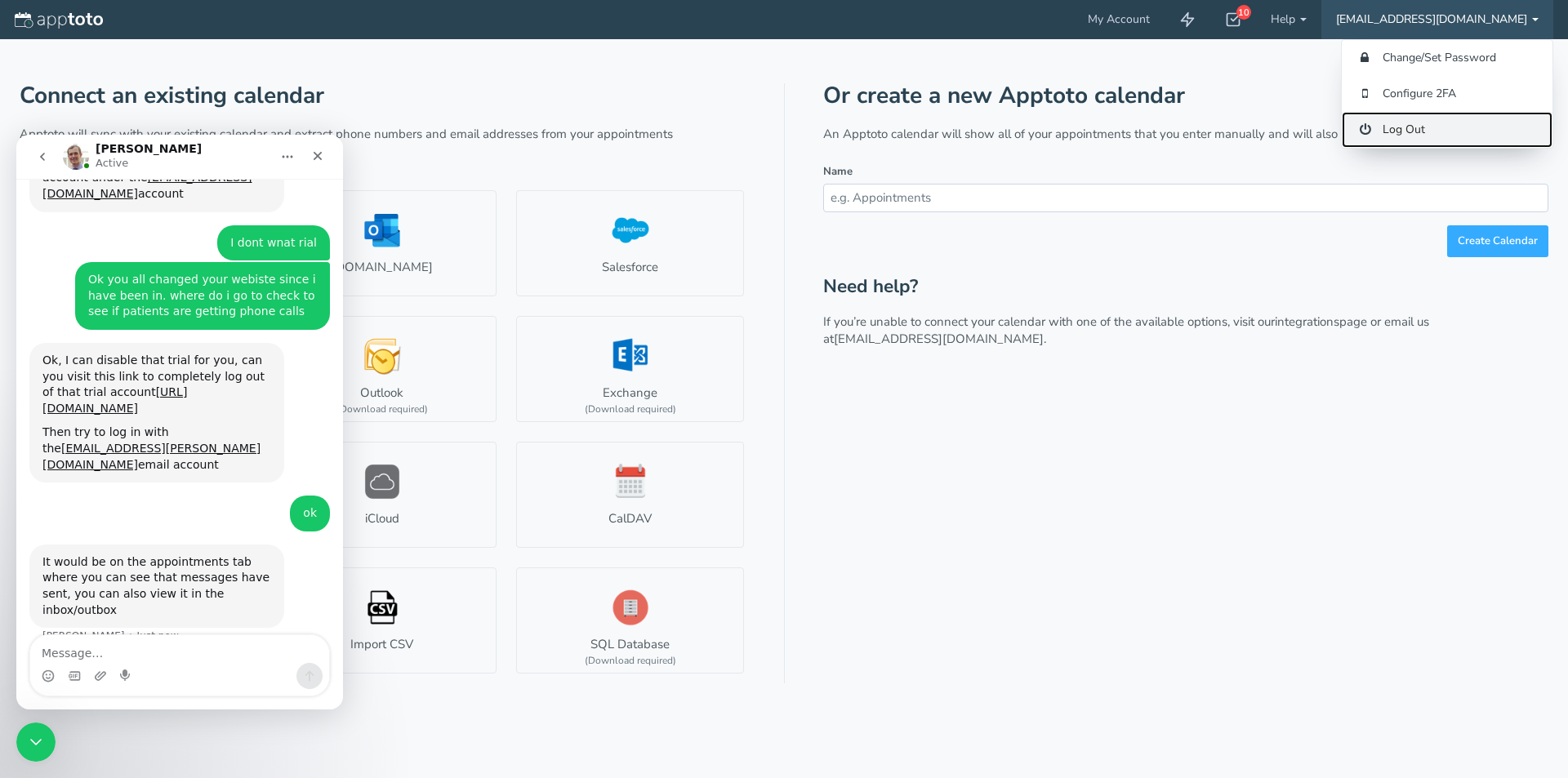
click at [1397, 135] on link "Log Out" at bounding box center [1447, 130] width 211 height 36
